Goal: Book appointment/travel/reservation

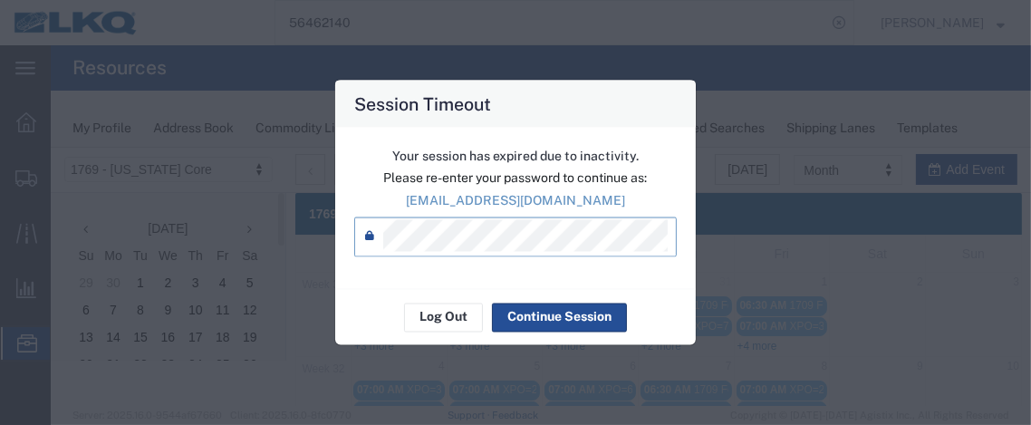
scroll to position [189, 0]
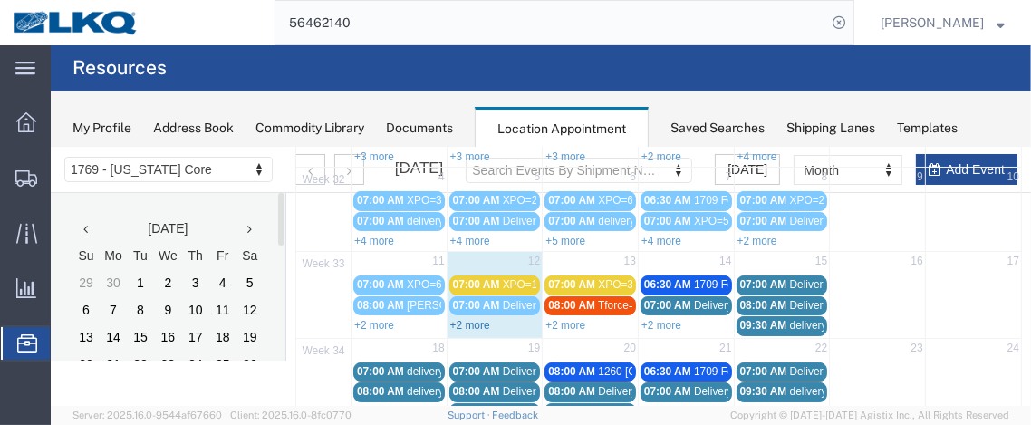
click at [474, 320] on link "+2 more" at bounding box center [469, 324] width 40 height 13
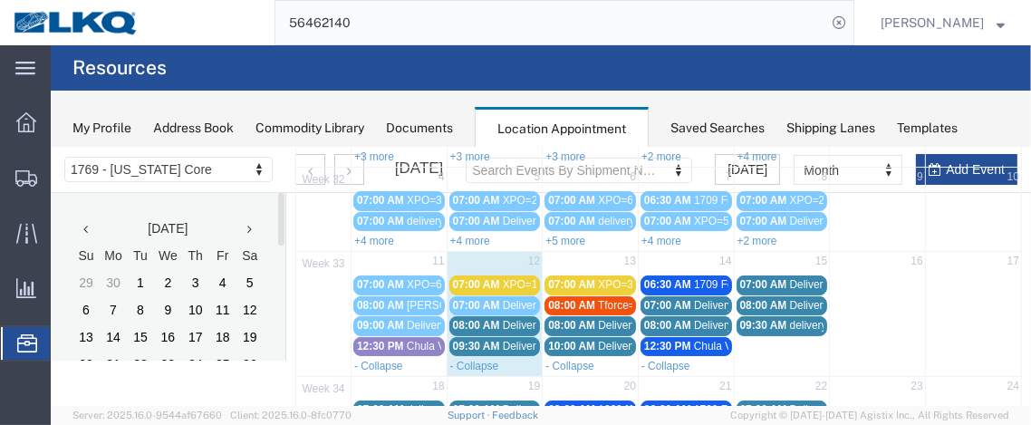
click at [474, 318] on span "08:00 AM" at bounding box center [475, 324] width 47 height 13
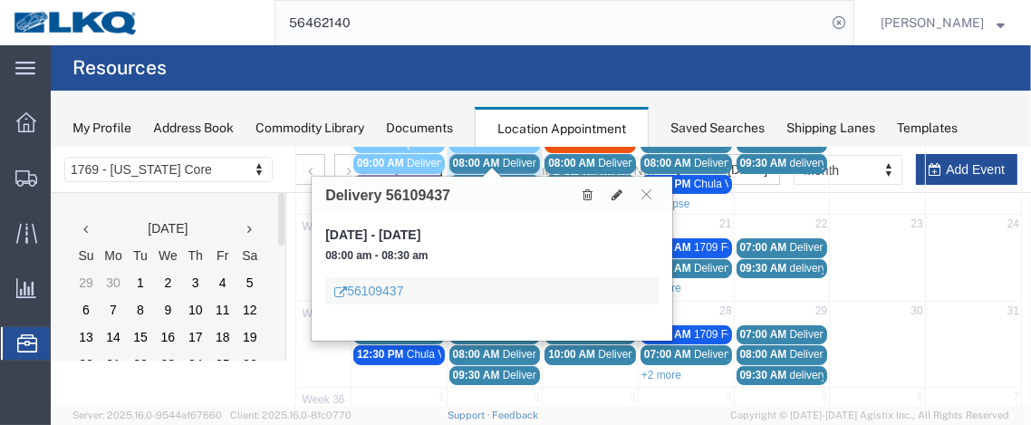
scroll to position [354, 0]
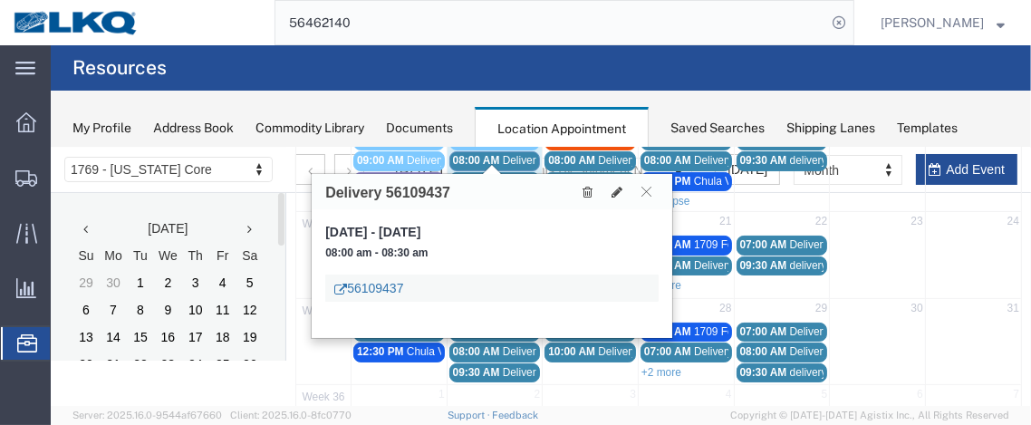
click at [371, 286] on link "56109437" at bounding box center [367, 287] width 69 height 18
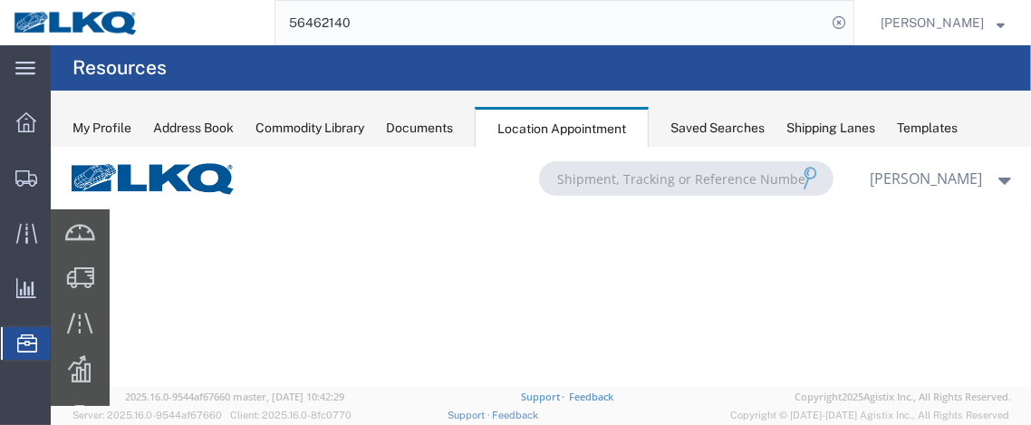
scroll to position [0, 0]
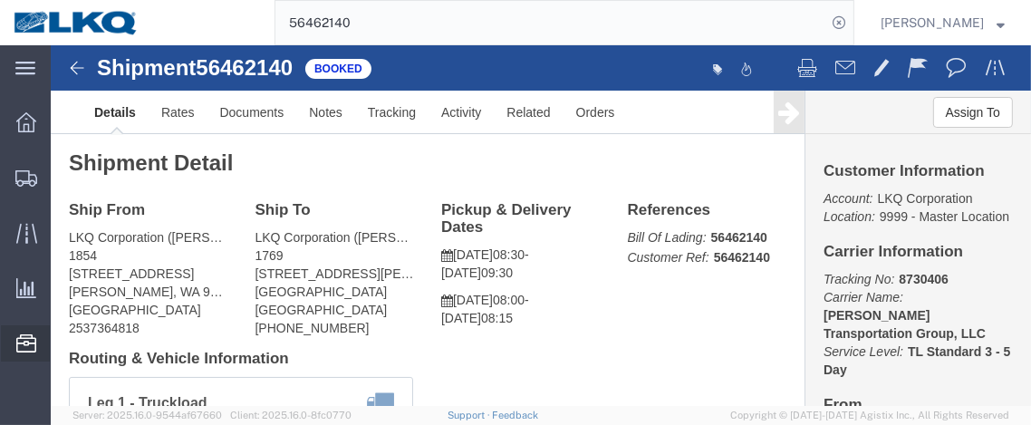
click at [0, 0] on span "Location Appointment" at bounding box center [0, 0] width 0 height 0
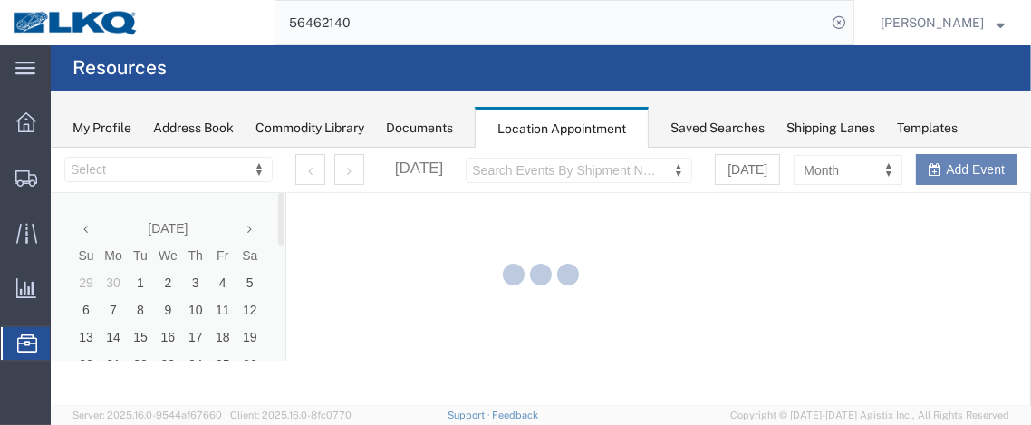
select select "28716"
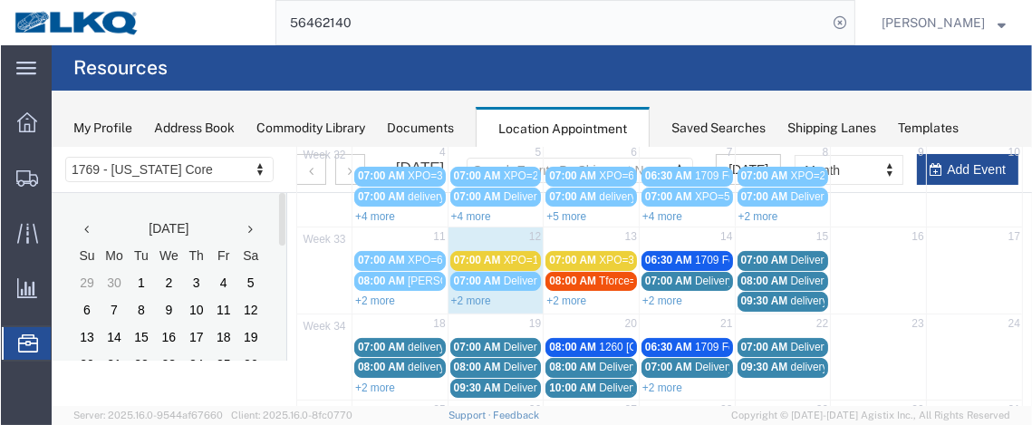
scroll to position [232, 0]
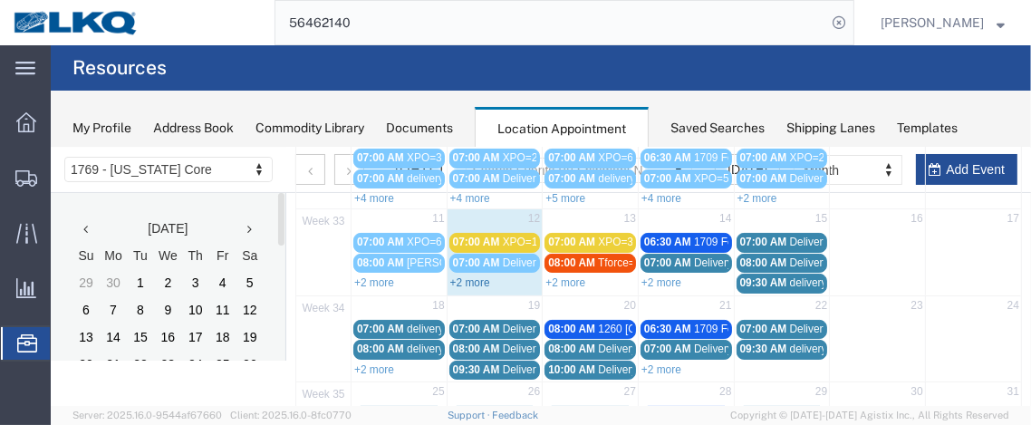
click at [471, 275] on link "+2 more" at bounding box center [469, 281] width 40 height 13
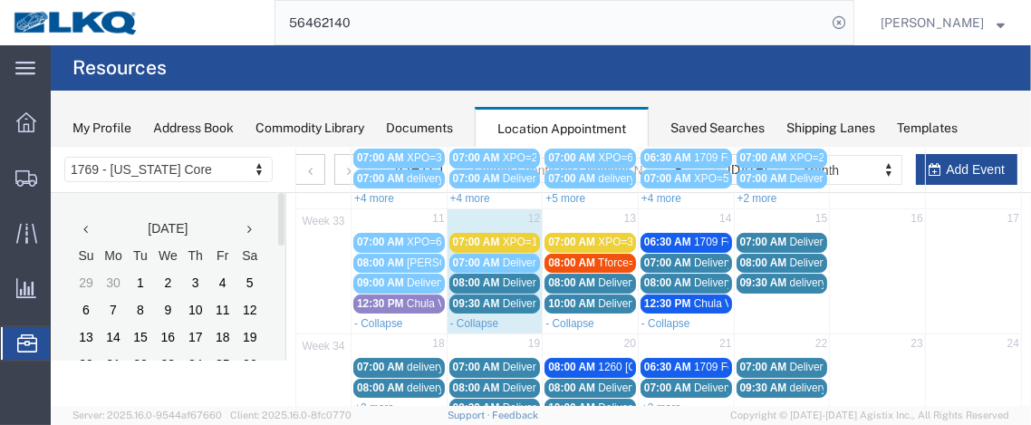
click at [471, 275] on span "08:00 AM" at bounding box center [475, 281] width 47 height 13
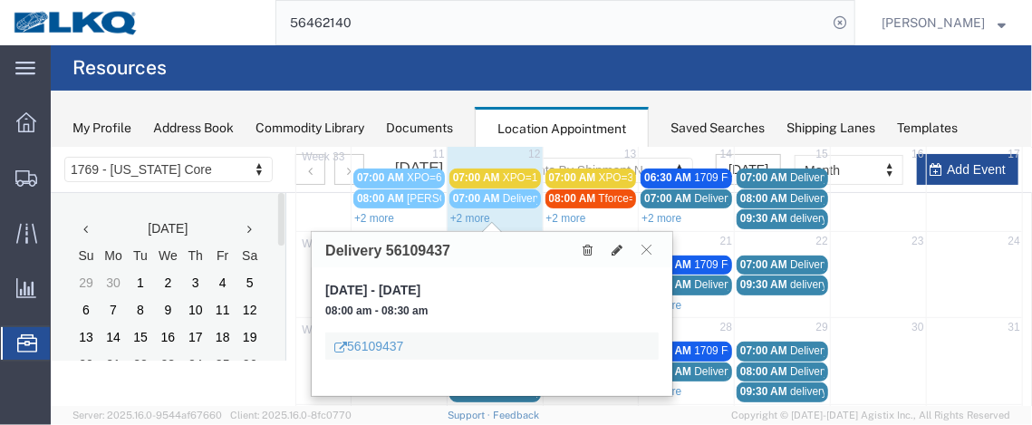
scroll to position [314, 0]
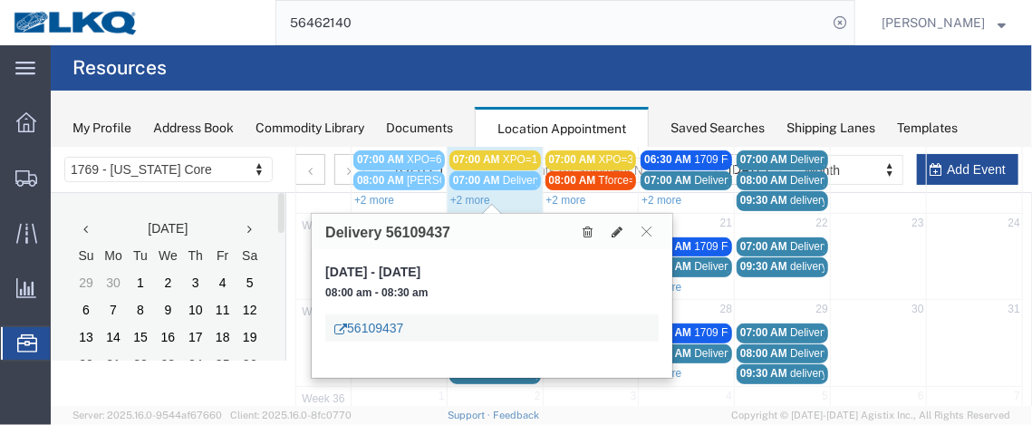
click at [401, 320] on link "56109437" at bounding box center [367, 327] width 69 height 18
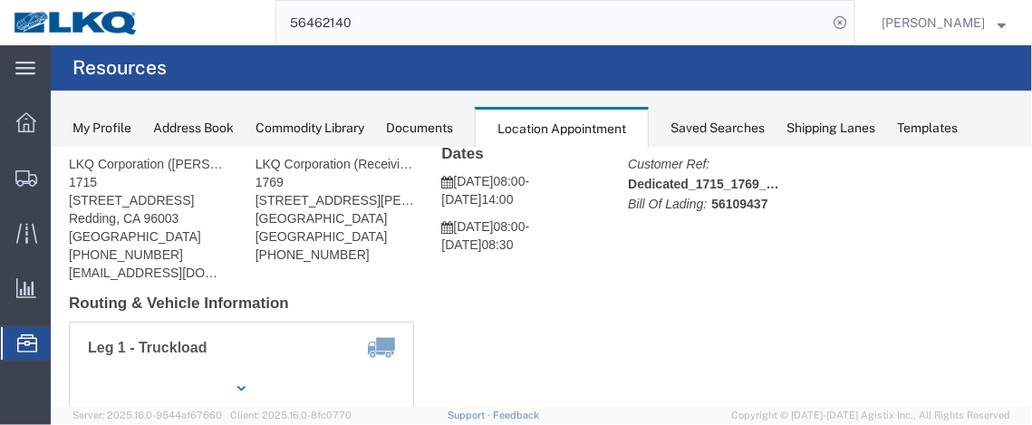
scroll to position [42, 0]
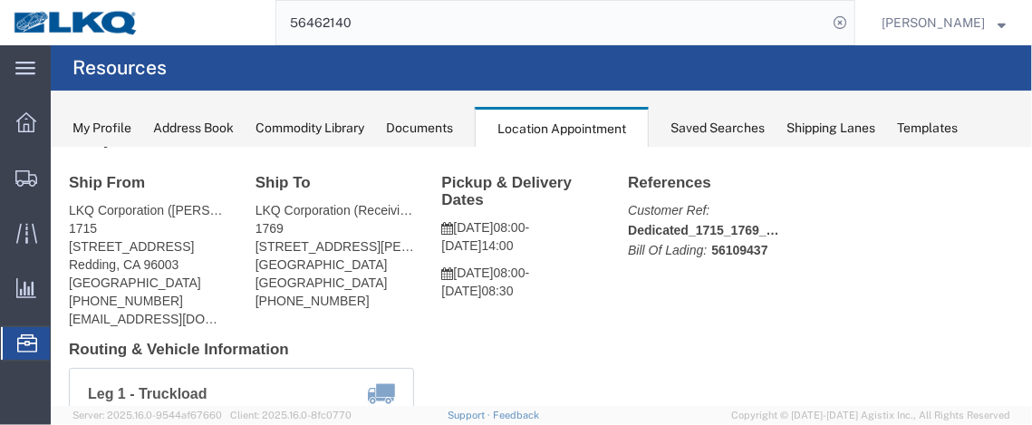
click at [0, 0] on span "Location Appointment" at bounding box center [0, 0] width 0 height 0
